Goal: Find specific page/section: Find specific page/section

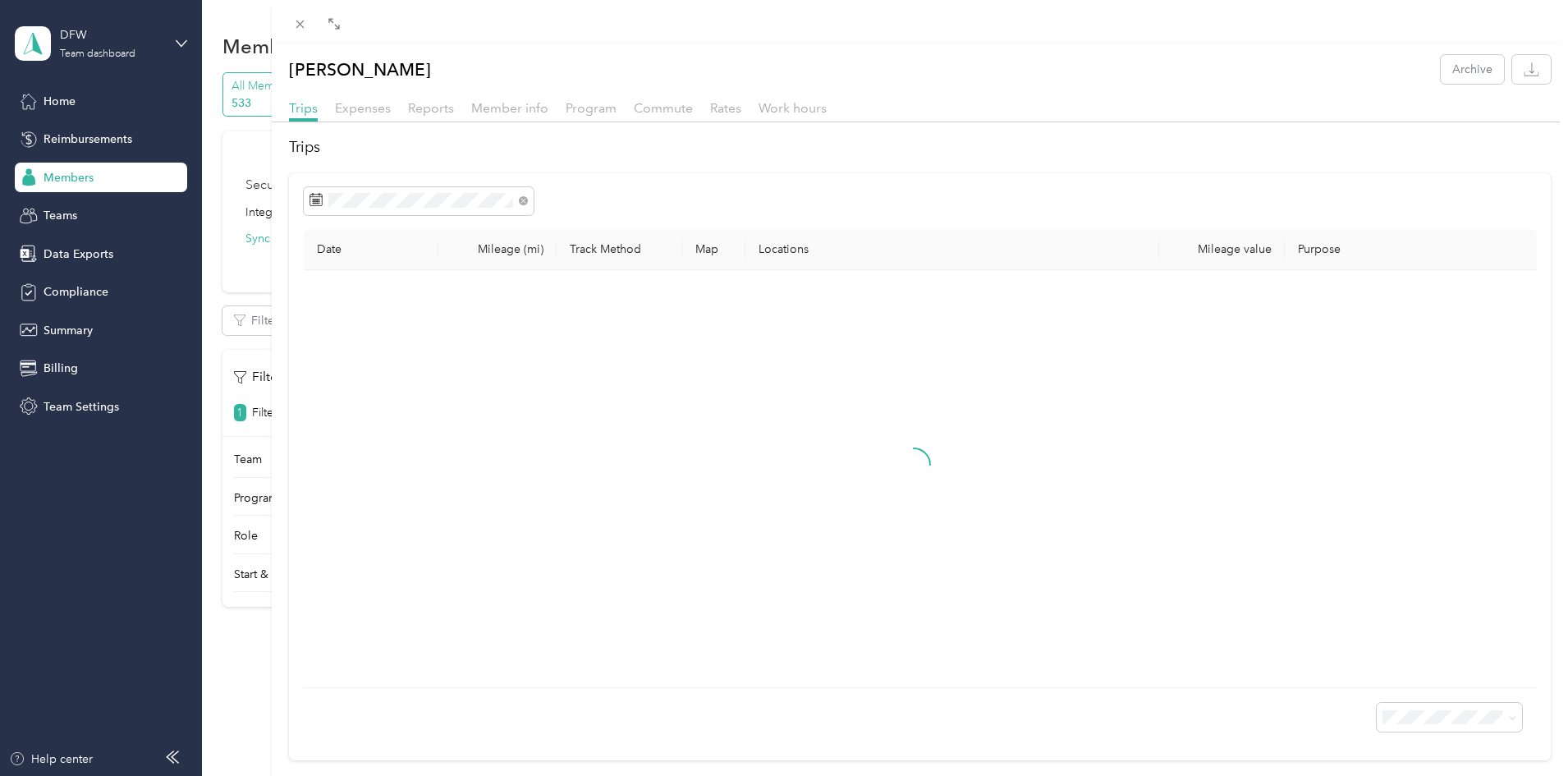
click at [84, 176] on div "[PERSON_NAME] Archive Trips Expenses Reports Member info Program Commute Rates …" at bounding box center [784, 388] width 1568 height 776
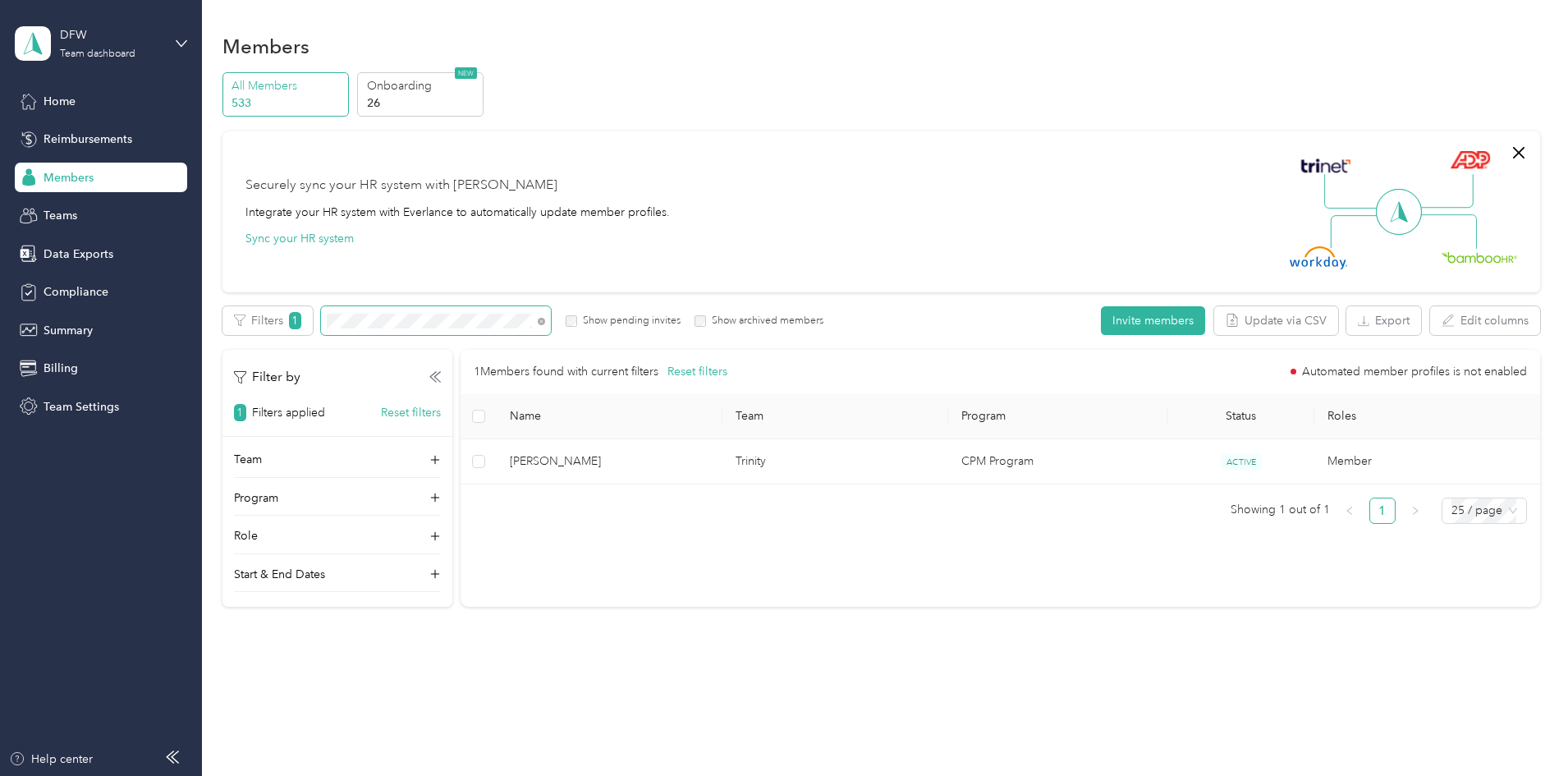
click at [323, 343] on div "All Members 533 Onboarding 26 NEW Securely sync your HR system with Everlance I…" at bounding box center [882, 347] width 1317 height 550
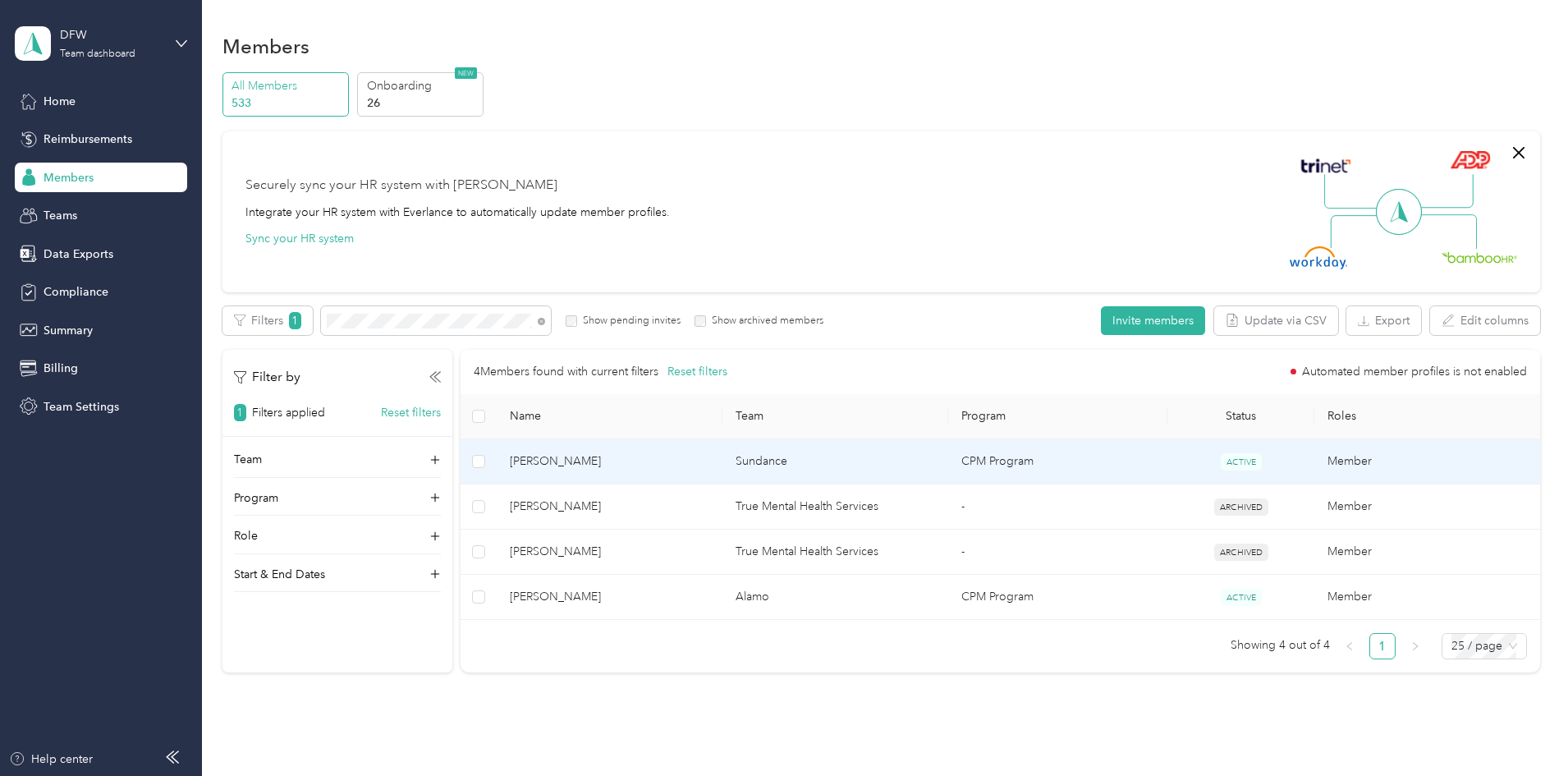
click at [691, 467] on span "[PERSON_NAME]" at bounding box center [609, 461] width 200 height 18
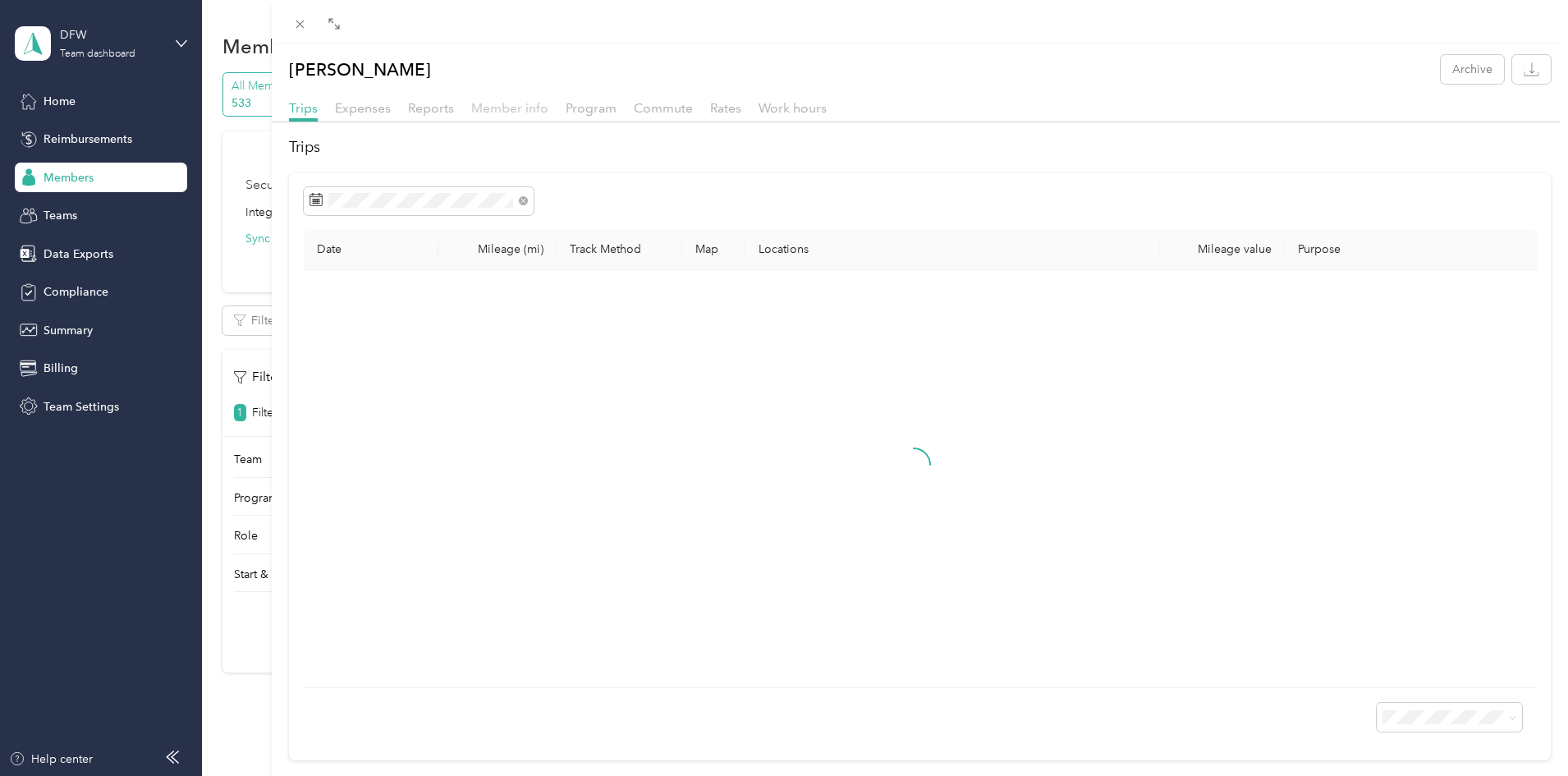
click at [489, 107] on span "Member info" at bounding box center [510, 107] width 77 height 15
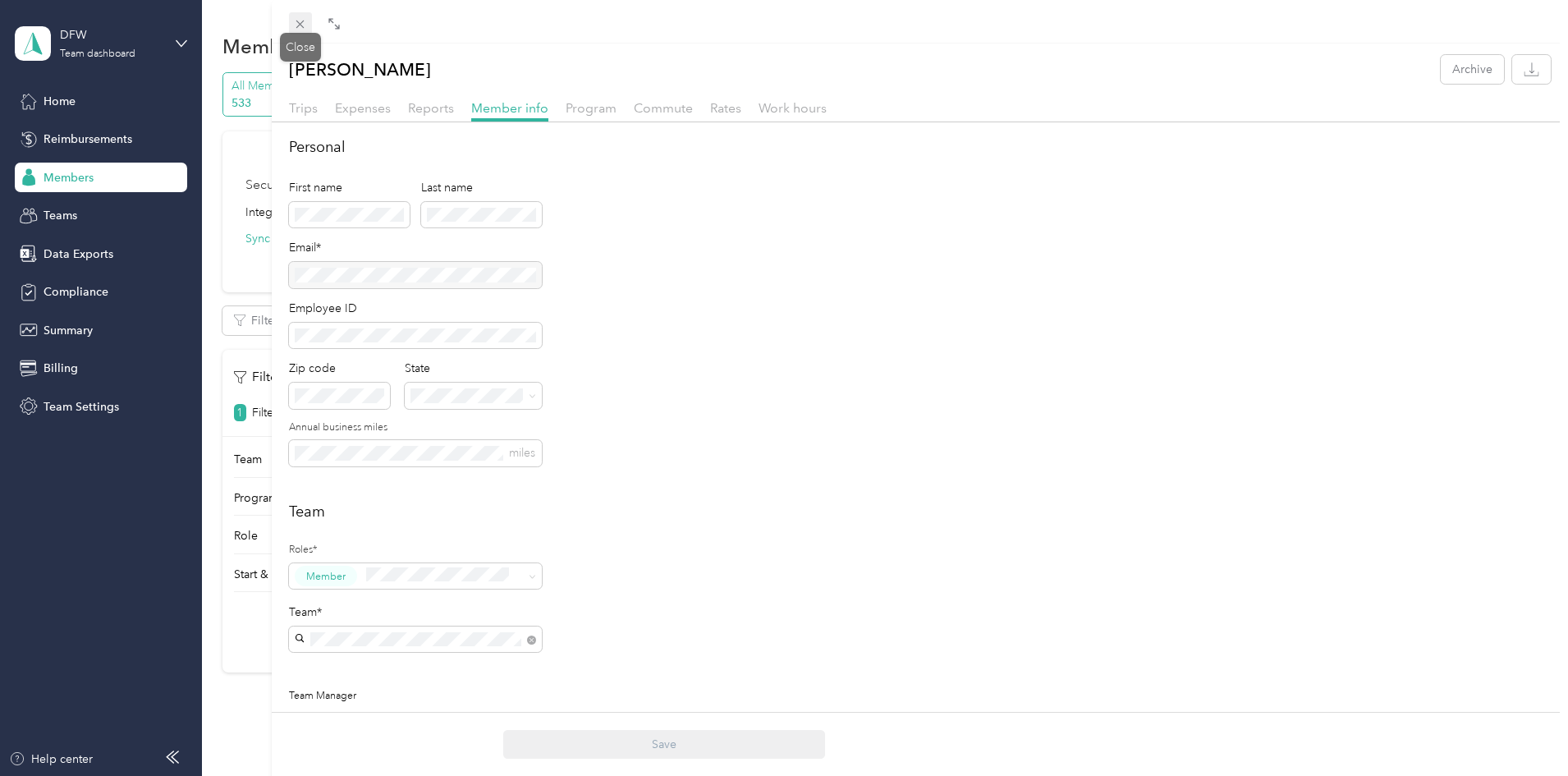
click at [302, 26] on icon at bounding box center [301, 24] width 14 height 14
